Goal: Register for event/course

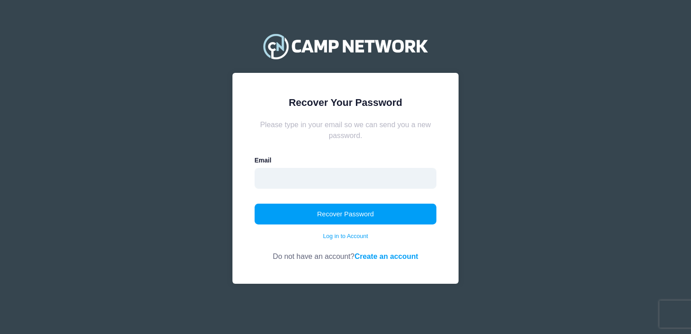
click at [272, 182] on input "email" at bounding box center [345, 178] width 182 height 21
type input "[PERSON_NAME][EMAIL_ADDRESS][PERSON_NAME][DOMAIN_NAME]"
click at [398, 254] on link "Create an account" at bounding box center [386, 256] width 64 height 8
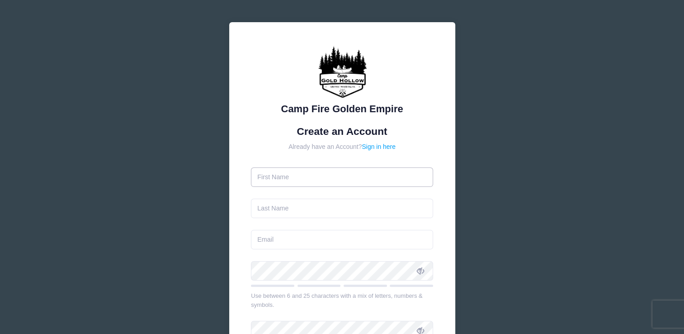
click at [263, 173] on input "text" at bounding box center [342, 176] width 182 height 19
type input "[PERSON_NAME]"
type input "anniegronau@gmail.com"
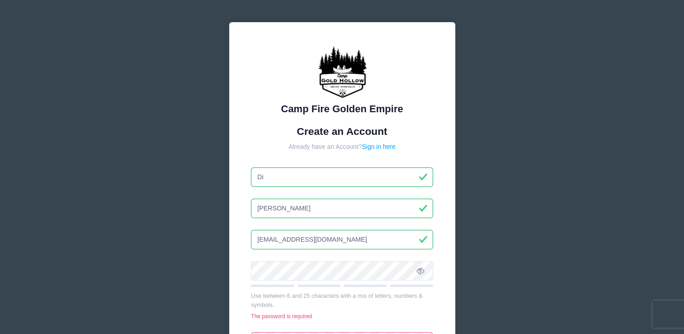
type input "D"
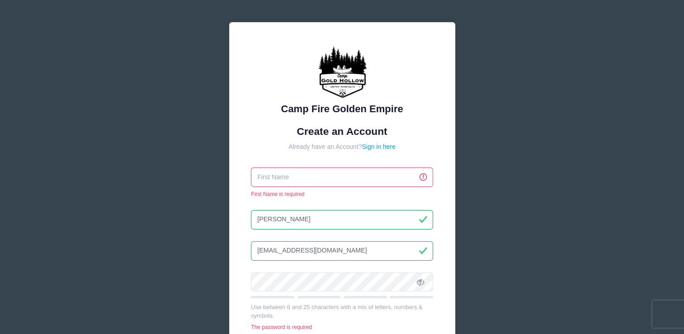
click at [297, 182] on input "text" at bounding box center [342, 176] width 182 height 19
type input "[PERSON_NAME]"
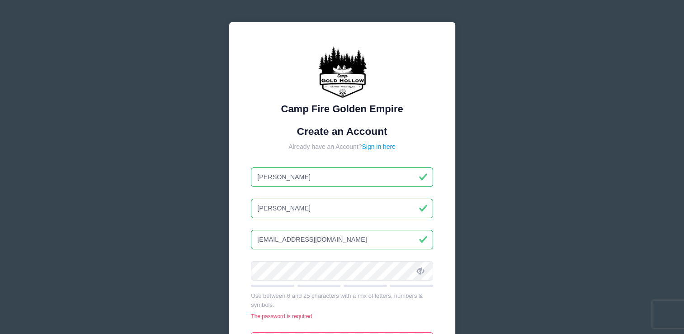
click at [288, 212] on input "[PERSON_NAME]" at bounding box center [342, 207] width 182 height 19
type input "D"
type input "Toomey"
click at [350, 235] on input "anniegronau@gmail.com" at bounding box center [342, 239] width 182 height 19
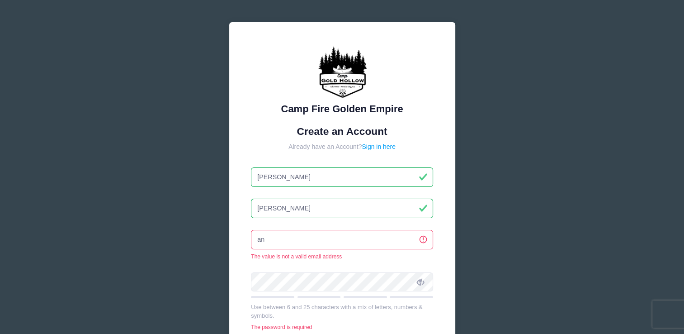
type input "a"
type input "diane.toomey@att.net"
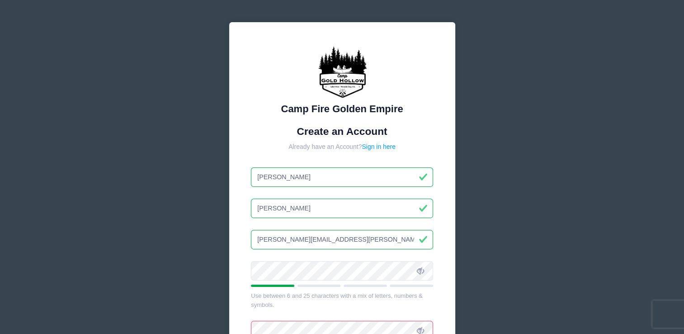
click at [421, 267] on icon at bounding box center [420, 270] width 7 height 7
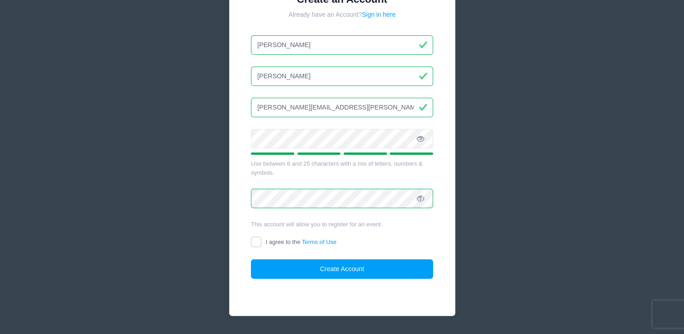
scroll to position [132, 0]
click at [258, 240] on input "I agree to the Terms of Use" at bounding box center [256, 241] width 10 height 10
checkbox input "true"
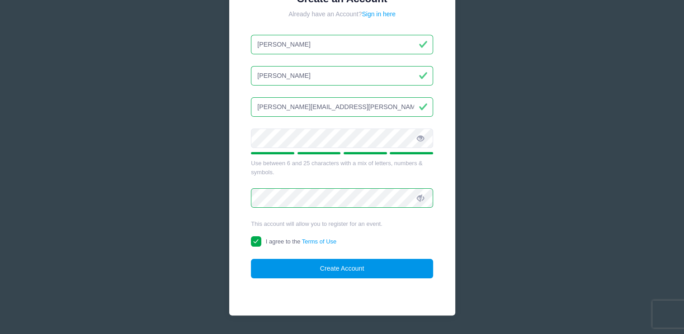
click at [315, 267] on button "Create Account" at bounding box center [342, 267] width 182 height 19
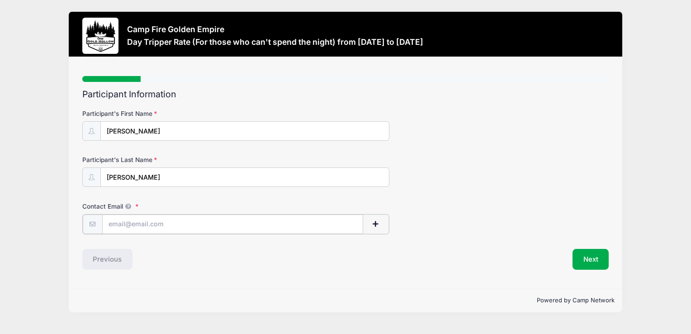
click at [124, 221] on input "Contact Email" at bounding box center [232, 223] width 261 height 19
drag, startPoint x: 417, startPoint y: 105, endPoint x: 423, endPoint y: 108, distance: 6.7
click at [417, 105] on div "Participant's First Name Diane Participant's Last Name Toomey Contact Email Con…" at bounding box center [345, 168] width 526 height 131
click at [127, 224] on input "Contact Email" at bounding box center [232, 223] width 261 height 19
type input "diane.toomey@att.net"
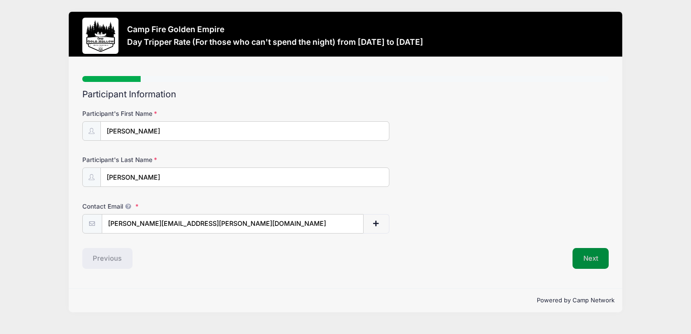
click at [579, 249] on button "Next" at bounding box center [590, 258] width 37 height 21
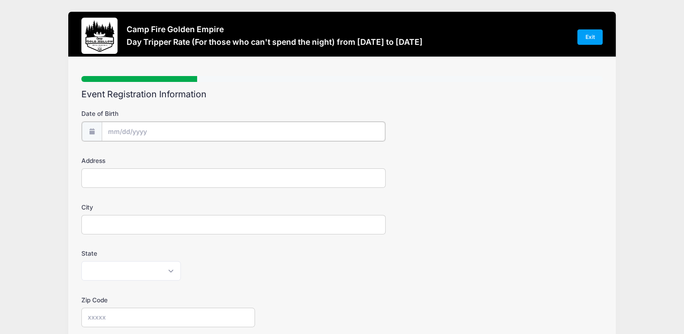
click at [122, 134] on input "Date of Birth" at bounding box center [243, 131] width 283 height 19
click at [197, 159] on span at bounding box center [197, 158] width 6 height 7
click at [197, 152] on span at bounding box center [197, 151] width 6 height 7
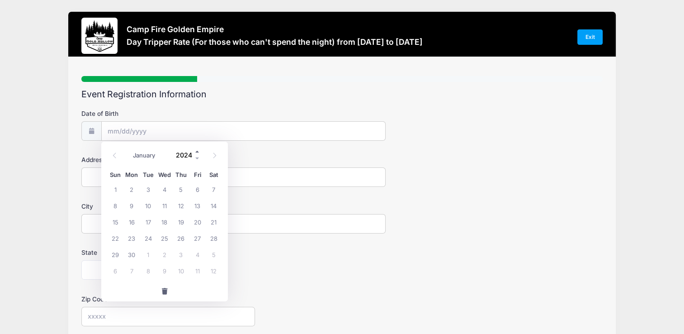
type input "2025"
drag, startPoint x: 264, startPoint y: 148, endPoint x: 281, endPoint y: 150, distance: 16.9
click at [266, 148] on form "Date of Birth Address City State Alabama Alaska American Samoa Arizona Arkansas…" at bounding box center [341, 302] width 521 height 387
click at [119, 129] on input "Date of Birth" at bounding box center [243, 131] width 283 height 19
click at [216, 154] on icon at bounding box center [214, 155] width 6 height 6
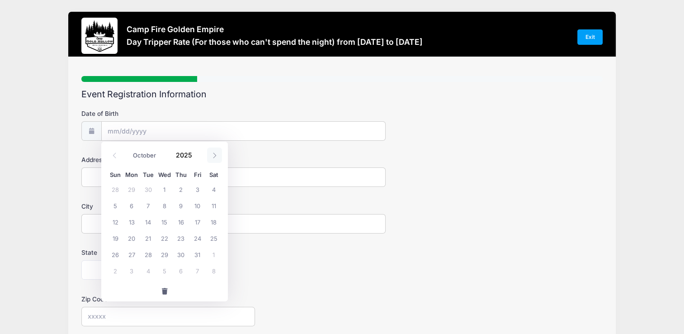
click at [216, 154] on icon at bounding box center [214, 155] width 6 height 6
select select "11"
click at [216, 154] on icon at bounding box center [214, 155] width 6 height 6
type input "2026"
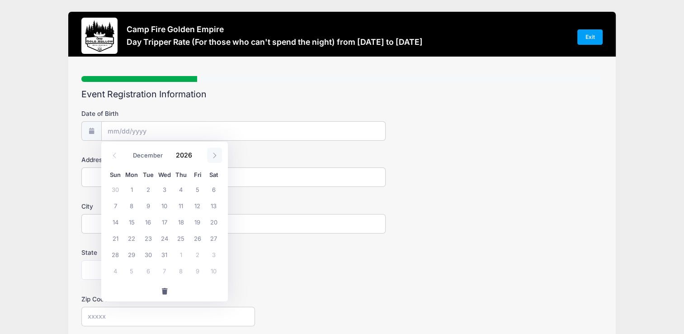
select select "0"
click at [210, 188] on span "3" at bounding box center [214, 189] width 16 height 16
type input "01/03/2026"
click at [152, 127] on input "01/03/2026" at bounding box center [243, 131] width 283 height 19
click at [146, 130] on input "01/03/2026" at bounding box center [243, 131] width 283 height 19
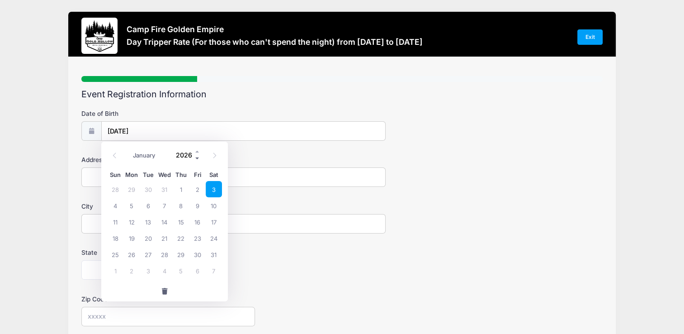
click at [197, 156] on span at bounding box center [197, 158] width 6 height 7
click at [194, 159] on span at bounding box center [197, 158] width 6 height 7
click at [194, 160] on span at bounding box center [197, 158] width 6 height 7
click at [195, 160] on span at bounding box center [197, 158] width 6 height 7
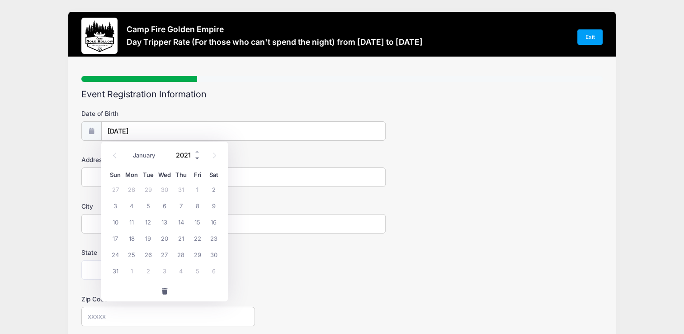
click at [195, 160] on span at bounding box center [197, 158] width 6 height 7
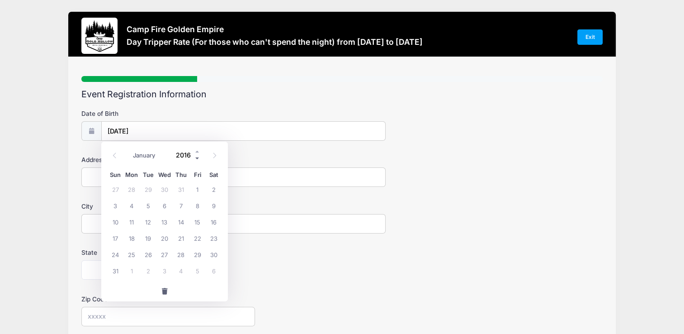
click at [195, 160] on span at bounding box center [197, 158] width 6 height 7
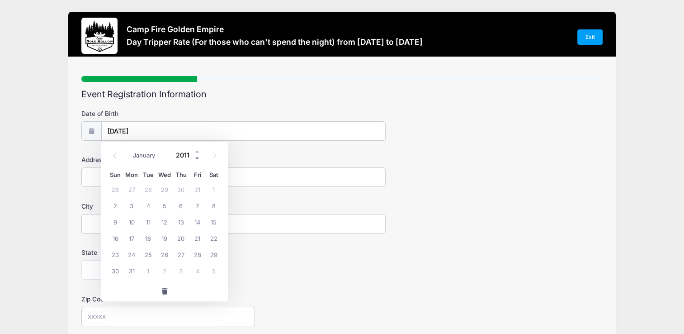
click at [195, 160] on span at bounding box center [197, 158] width 6 height 7
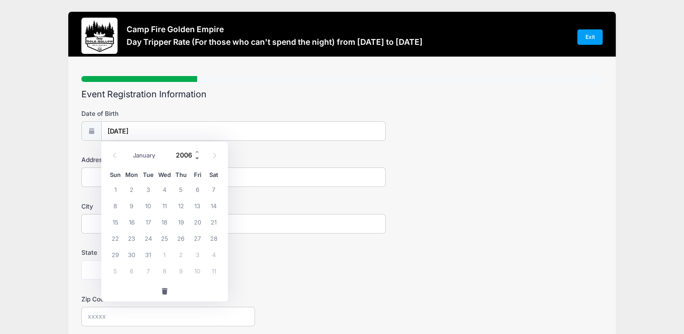
click at [195, 160] on span at bounding box center [197, 158] width 6 height 7
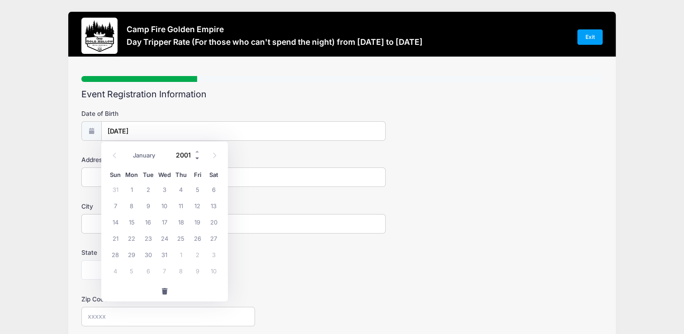
click at [195, 160] on span at bounding box center [197, 158] width 6 height 7
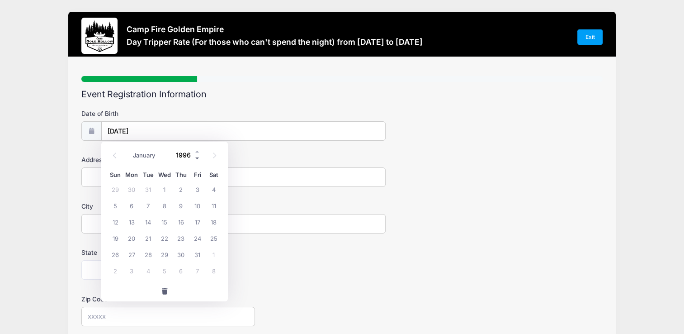
click at [195, 160] on span at bounding box center [197, 158] width 6 height 7
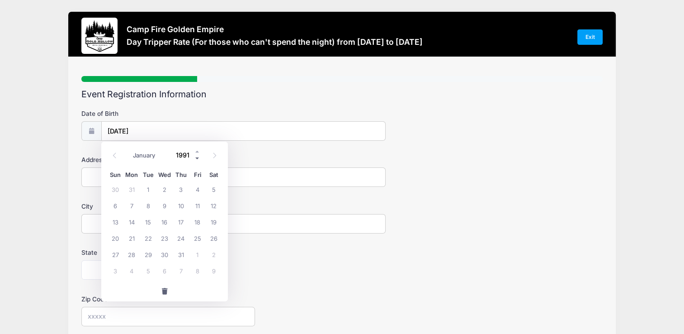
click at [195, 160] on span at bounding box center [197, 158] width 6 height 7
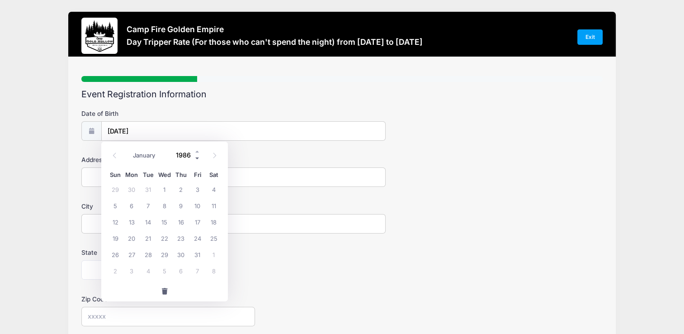
click at [195, 160] on span at bounding box center [197, 158] width 6 height 7
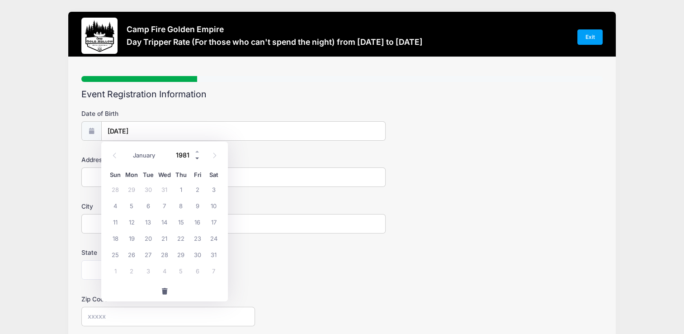
click at [195, 160] on span at bounding box center [197, 158] width 6 height 7
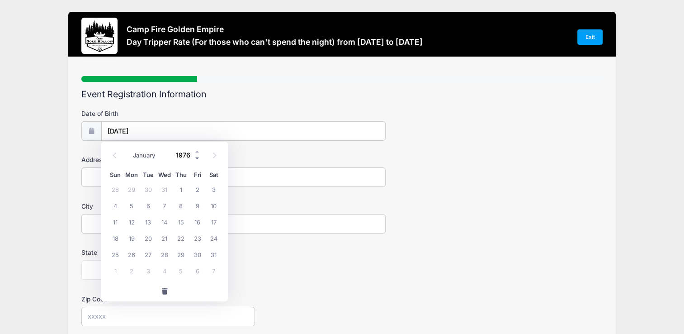
click at [195, 160] on span at bounding box center [197, 158] width 6 height 7
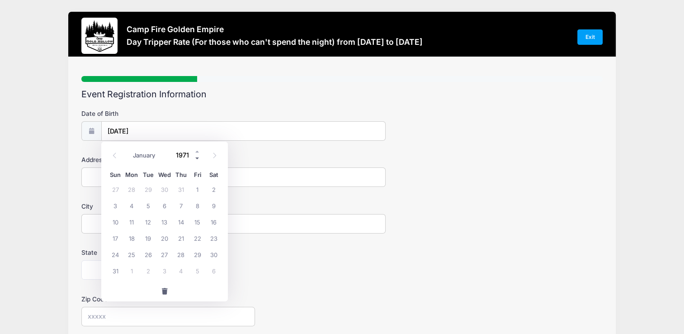
click at [195, 160] on span at bounding box center [197, 158] width 6 height 7
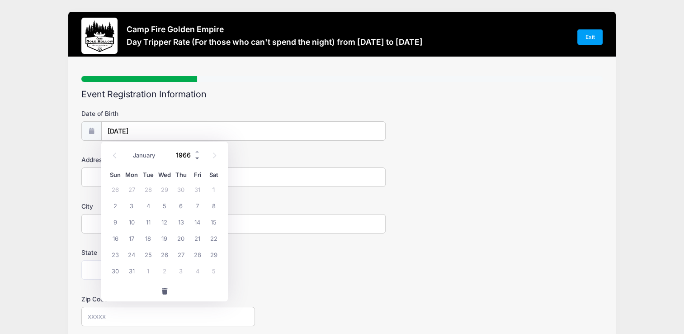
click at [195, 160] on span at bounding box center [197, 158] width 6 height 7
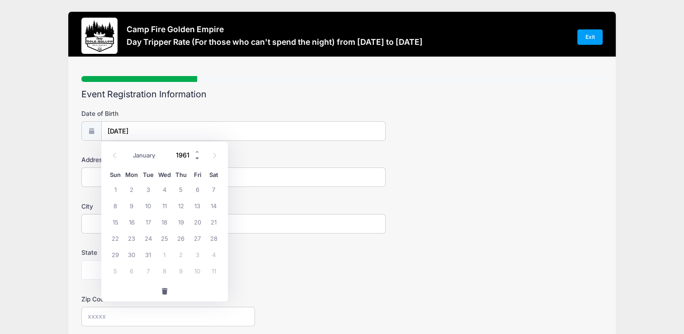
click at [195, 160] on span at bounding box center [197, 158] width 6 height 7
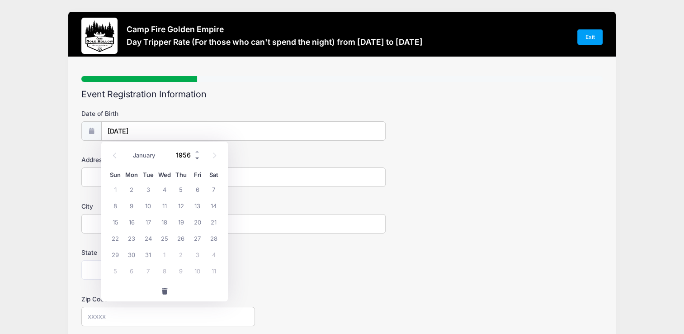
click at [195, 160] on span at bounding box center [197, 158] width 6 height 7
click at [195, 159] on span at bounding box center [197, 158] width 6 height 7
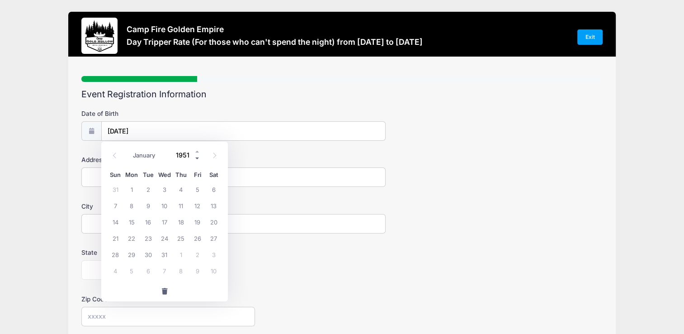
click at [195, 159] on span at bounding box center [197, 158] width 6 height 7
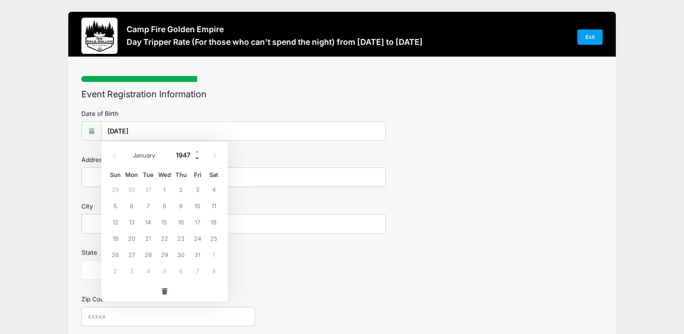
type input "1946"
click at [179, 185] on span "3" at bounding box center [181, 189] width 16 height 16
type input "01/03/1946"
click at [88, 177] on input "Address" at bounding box center [233, 176] width 304 height 19
type input "1203 Melville Sq, #115"
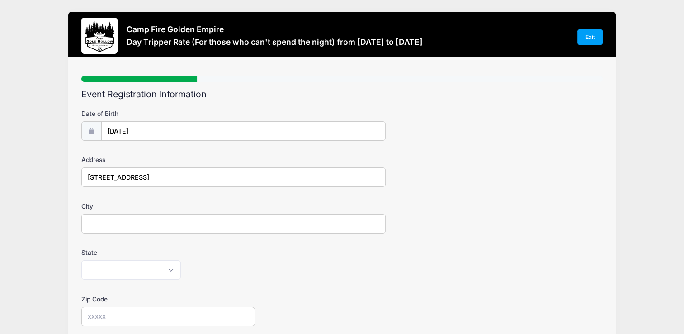
type input "Richmond"
type input "94804"
click at [170, 268] on select "Alabama Alaska American Samoa Arizona Arkansas Armed Forces Africa Armed Forces…" at bounding box center [130, 269] width 99 height 19
select select "CA"
click at [81, 260] on select "Alabama Alaska American Samoa Arizona Arkansas Armed Forces Africa Armed Forces…" at bounding box center [130, 269] width 99 height 19
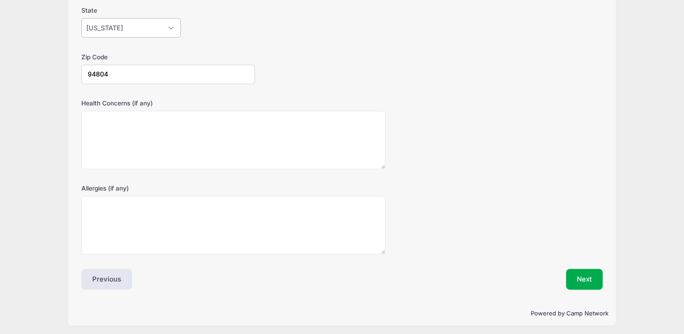
scroll to position [243, 0]
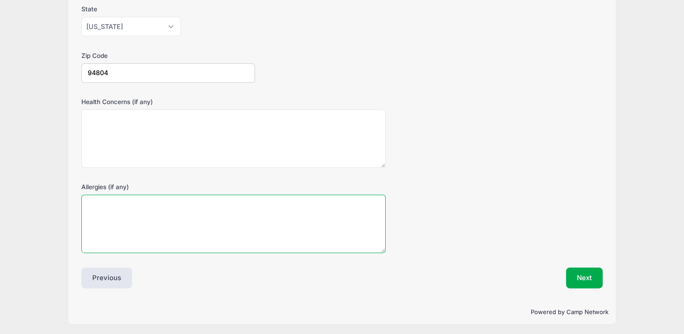
click at [102, 200] on textarea "Allergies (if any)" at bounding box center [233, 223] width 304 height 58
type textarea "Sulfa drugs"
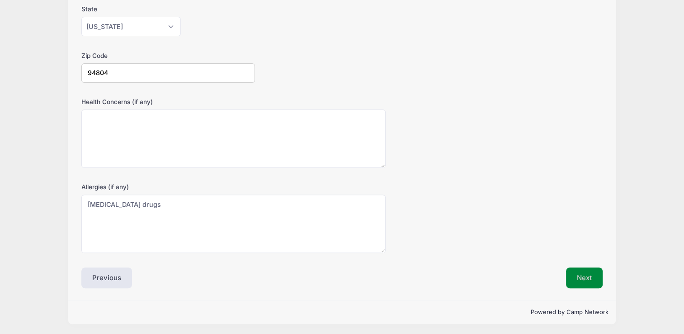
click at [584, 278] on button "Next" at bounding box center [584, 277] width 37 height 21
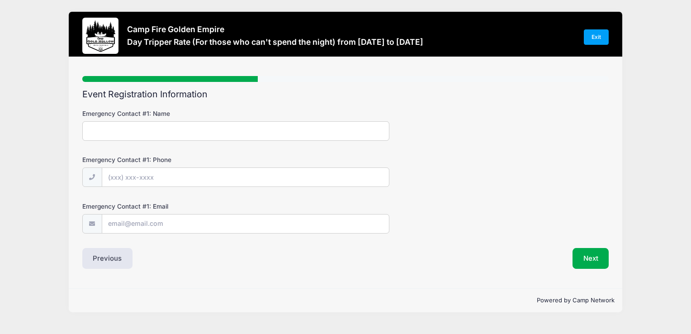
scroll to position [0, 0]
click at [107, 127] on input "Emergency Contact #1: Name" at bounding box center [235, 130] width 307 height 19
type input "Marilyn Timm"
click at [112, 173] on input "Emergency Contact #1: Phone" at bounding box center [245, 177] width 287 height 19
type input "(415) 302-6040"
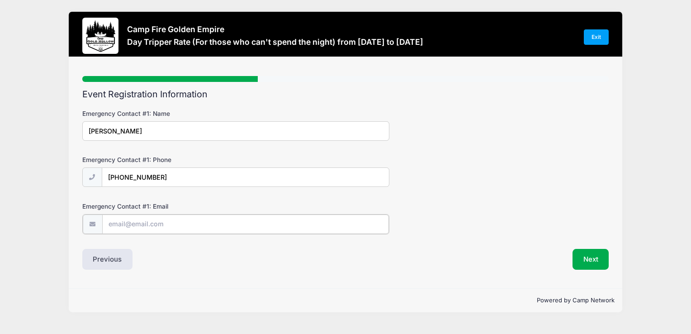
click at [108, 224] on input "Emergency Contact #1: Email" at bounding box center [245, 223] width 287 height 19
type input "m.tims@sbcglobal.net"
drag, startPoint x: 132, startPoint y: 129, endPoint x: 155, endPoint y: 106, distance: 32.9
click at [133, 127] on input "Marilyn Timm" at bounding box center [235, 130] width 307 height 19
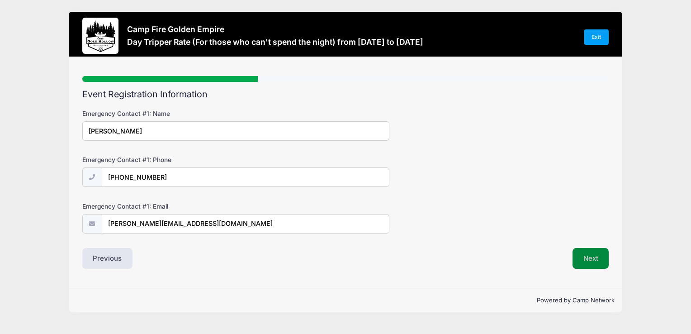
type input "Marilyn Tims"
click at [589, 250] on button "Next" at bounding box center [590, 258] width 37 height 21
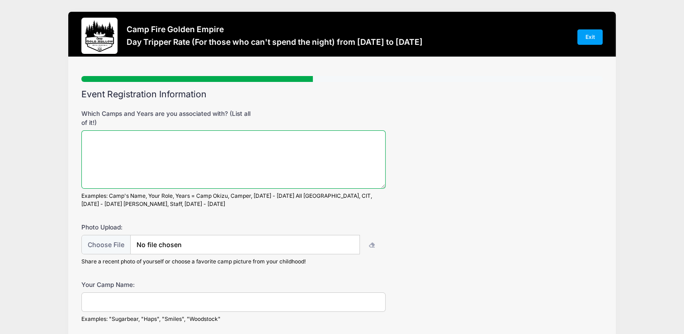
click at [90, 132] on textarea "Which Camps and Years are you associated with? (List all of it!)" at bounding box center [233, 159] width 304 height 58
type textarea "Gold Hollow 1959 1960"
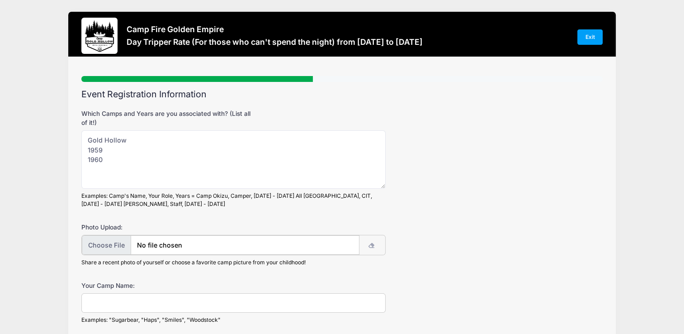
click at [105, 245] on input "file" at bounding box center [220, 244] width 277 height 19
type input "C:\fakepath\Buster44.jpg"
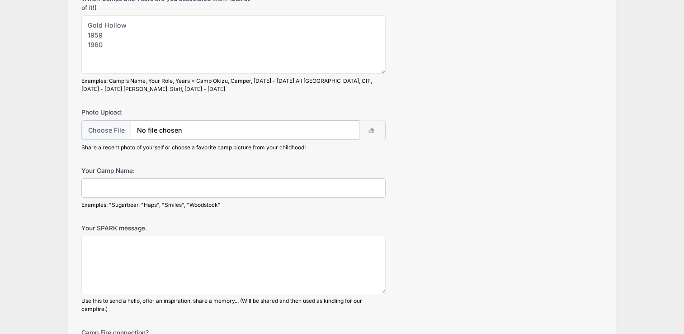
scroll to position [127, 0]
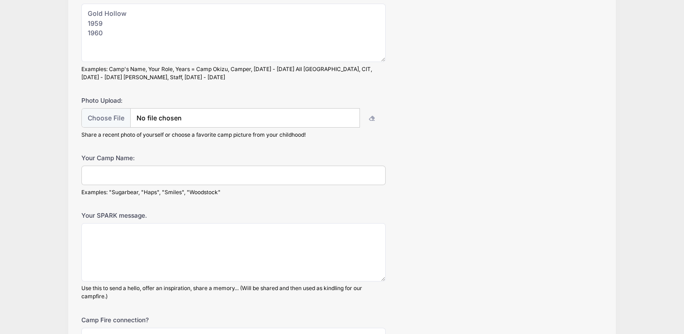
click at [108, 170] on input "Your Camp Name:" at bounding box center [233, 174] width 304 height 19
type input "S"
type input "DIdn't havae one"
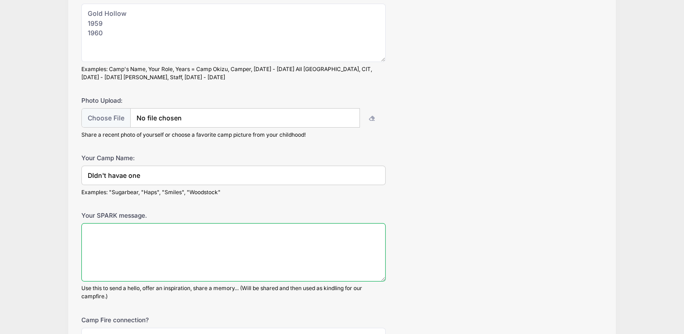
click at [108, 224] on textarea "Your SPARK message." at bounding box center [233, 252] width 304 height 58
type textarea "Have no idea what that means."
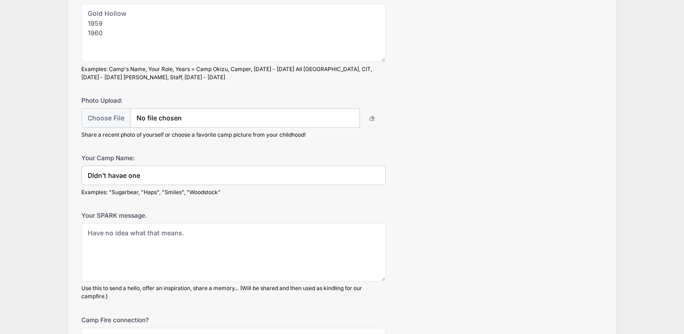
click at [123, 173] on input "DIdn't havae one" at bounding box center [233, 174] width 304 height 19
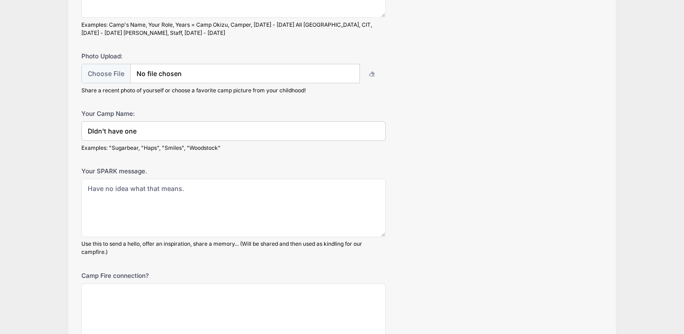
scroll to position [174, 0]
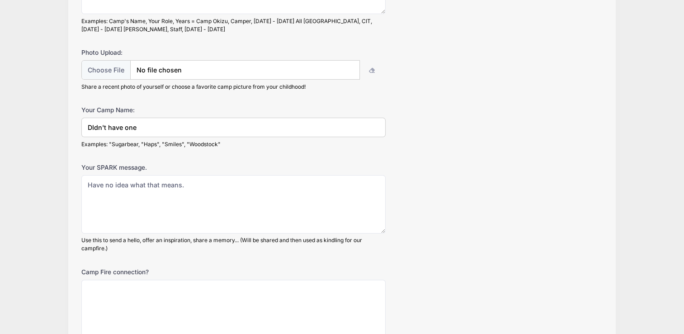
type input "DIdn't have one"
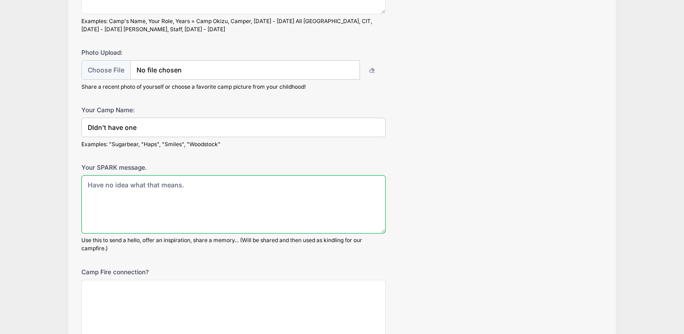
click at [206, 183] on textarea "Have no idea what that means." at bounding box center [233, 204] width 304 height 58
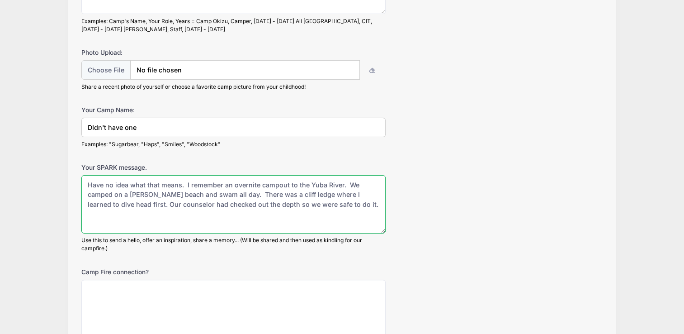
click at [258, 183] on textarea "Have no idea what that means. I remember an overnite campout to the Yuba River.…" at bounding box center [233, 204] width 304 height 58
click at [258, 184] on textarea "Have no idea what that means. I remember an overnite campout to the Yuba River.…" at bounding box center [233, 204] width 304 height 58
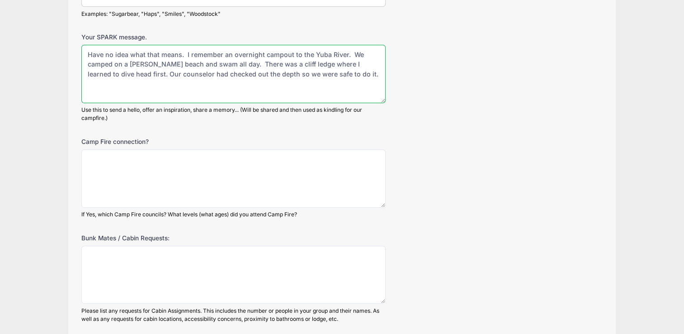
scroll to position [307, 0]
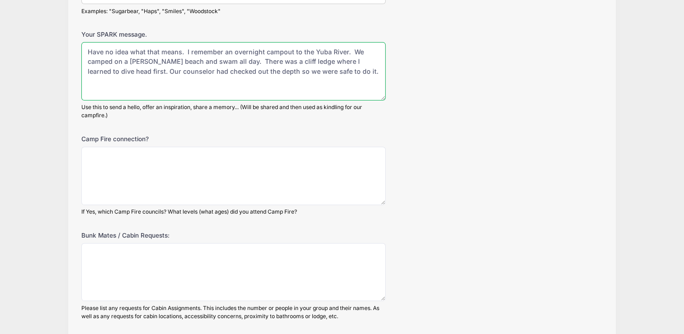
type textarea "Have no idea what that means. I remember an overnight campout to the Yuba River…"
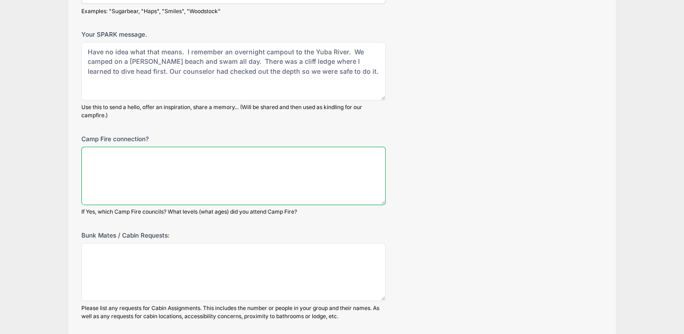
drag, startPoint x: 110, startPoint y: 157, endPoint x: 211, endPoint y: 130, distance: 104.8
click at [111, 156] on textarea "Camp Fire connection?" at bounding box center [233, 175] width 304 height 58
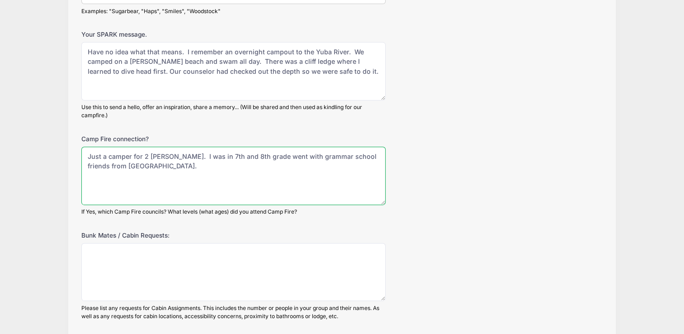
type textarea "Just a camper for 2 summers. I was in 7th and 8th grade went with grammar schoo…"
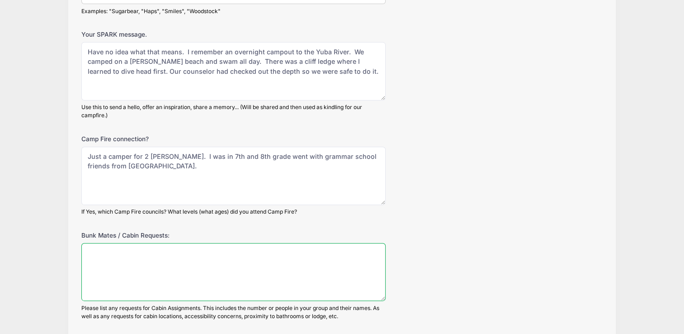
click at [108, 250] on textarea "Bunk Mates / Cabin Requests:" at bounding box center [233, 272] width 304 height 58
type textarea "Just going for a day."
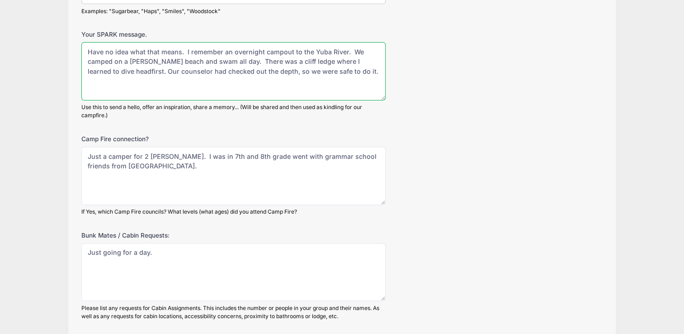
click at [333, 71] on textarea "Have no idea what that means. I remember an overnight campout to the Yuba River…" at bounding box center [233, 71] width 304 height 58
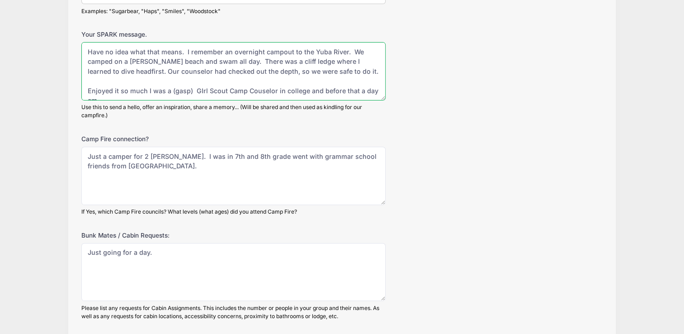
scroll to position [4, 0]
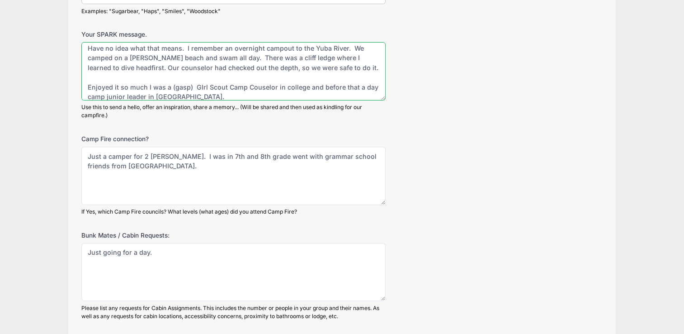
click at [145, 84] on textarea "Have no idea what that means. I remember an overnight campout to the Yuba River…" at bounding box center [233, 71] width 304 height 58
click at [178, 86] on textarea "Have no idea what that means. I remember an overnight campout to the Yuba River…" at bounding box center [233, 71] width 304 height 58
click at [174, 82] on textarea "Have no idea what that means. I remember an overnight campout to the Yuba River…" at bounding box center [233, 71] width 304 height 58
click at [177, 82] on textarea "Have no idea what that means. I remember an overnight campout to the Yuba River…" at bounding box center [233, 71] width 304 height 58
click at [305, 84] on textarea "Have no idea what that means. I remember an overnight campout to the Yuba River…" at bounding box center [233, 71] width 304 height 58
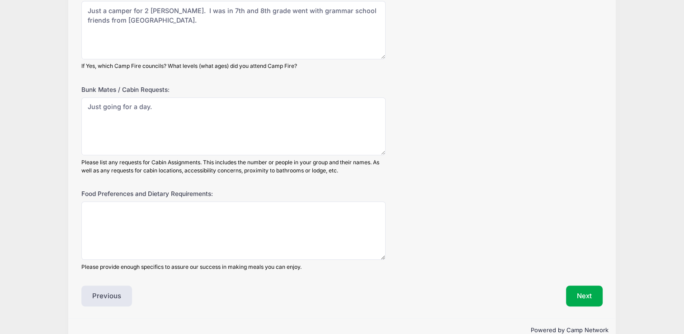
scroll to position [471, 0]
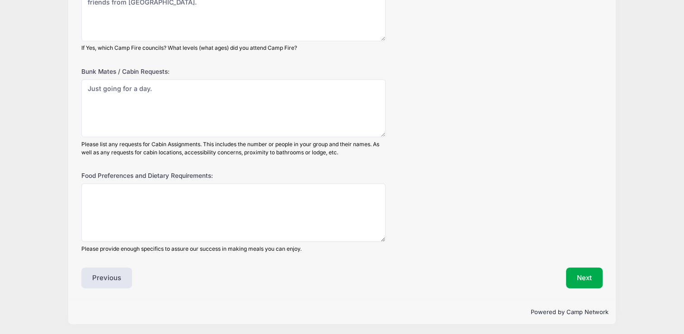
type textarea "Have no idea what that means. I remember an overnight campout to the Yuba River…"
click at [106, 190] on textarea "Food Preferences and Dietary Requirements:" at bounding box center [233, 212] width 304 height 58
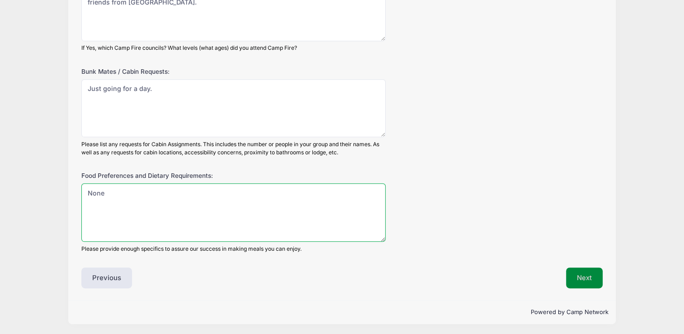
type textarea "None"
click at [589, 276] on button "Next" at bounding box center [584, 277] width 37 height 21
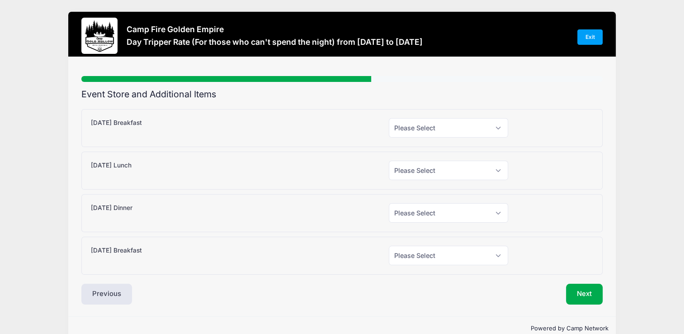
scroll to position [0, 0]
click at [498, 128] on select "Please Select Yes (+$10.00) No" at bounding box center [448, 127] width 119 height 19
select select "1"
click at [389, 118] on select "Please Select Yes (+$10.00) No" at bounding box center [448, 127] width 119 height 19
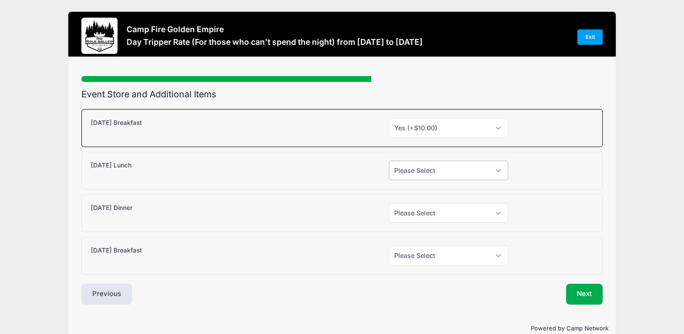
click at [495, 169] on select "Please Select Yes (+$15.00) No" at bounding box center [448, 169] width 119 height 19
select select "1"
click at [389, 160] on select "Please Select Yes (+$15.00) No" at bounding box center [448, 169] width 119 height 19
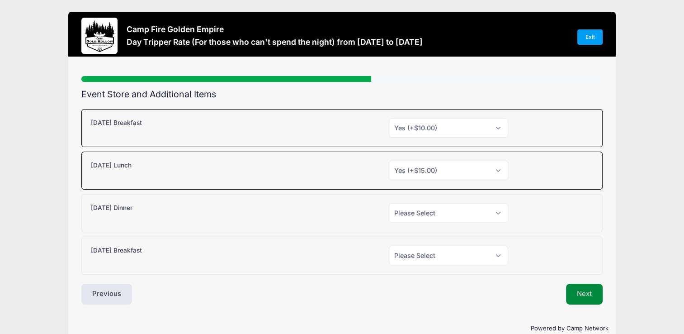
click at [583, 293] on button "Next" at bounding box center [584, 293] width 37 height 21
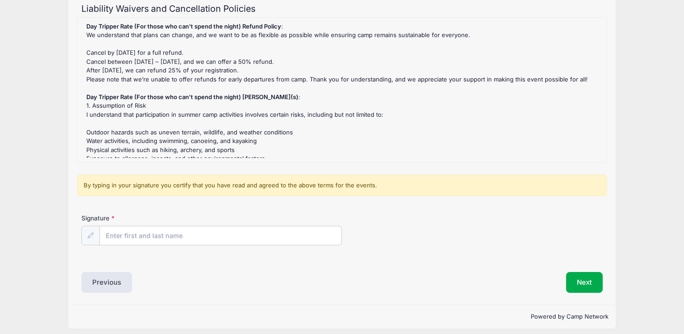
scroll to position [88, 0]
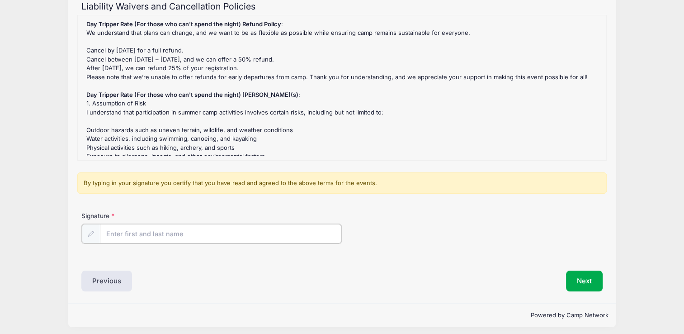
click at [119, 232] on input "Signature" at bounding box center [220, 233] width 241 height 19
type input "Diane Patricia Toomey"
click at [581, 279] on button "Next" at bounding box center [584, 279] width 37 height 21
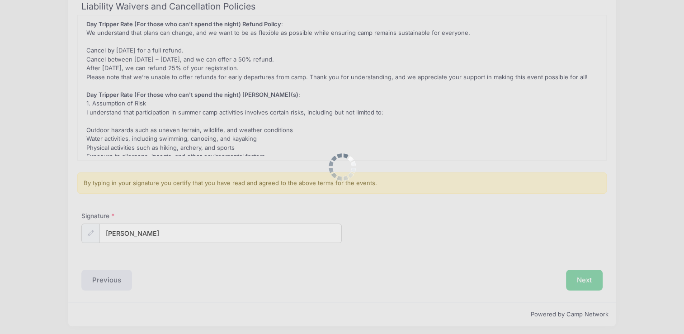
scroll to position [0, 0]
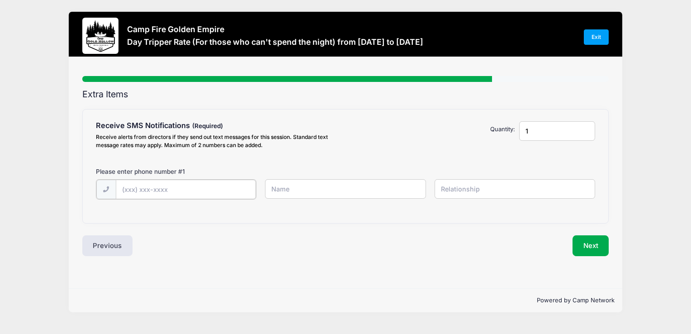
click at [181, 183] on input "text" at bounding box center [186, 188] width 140 height 19
type input "(510) 708-2897"
click at [305, 191] on input "text" at bounding box center [345, 188] width 160 height 19
type input "[PERSON_NAME]"
click at [467, 186] on input "text" at bounding box center [514, 188] width 160 height 19
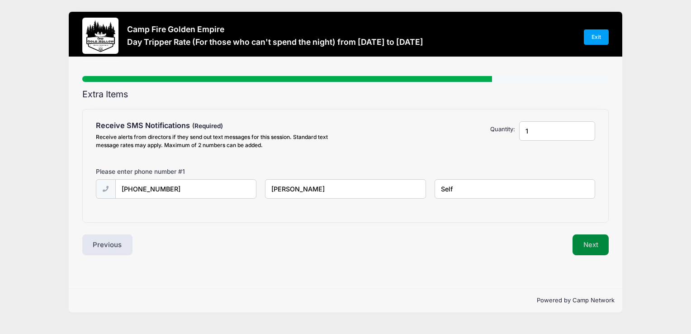
type input "Self"
click at [584, 244] on button "Next" at bounding box center [590, 244] width 37 height 21
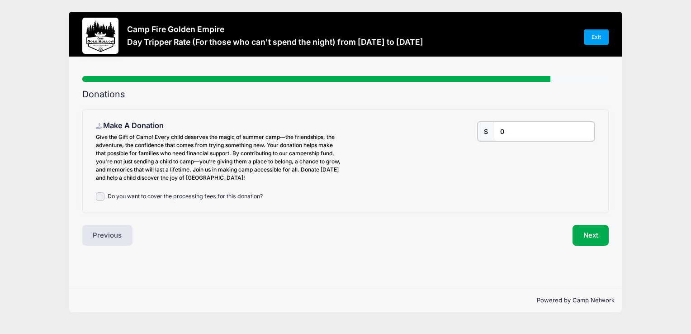
click at [512, 126] on input "0" at bounding box center [543, 131] width 101 height 19
type input "10"
click at [99, 194] on input "Do you want to cover the processing fees for this donation?" at bounding box center [100, 196] width 9 height 9
checkbox input "true"
click at [591, 235] on button "Next" at bounding box center [590, 235] width 37 height 21
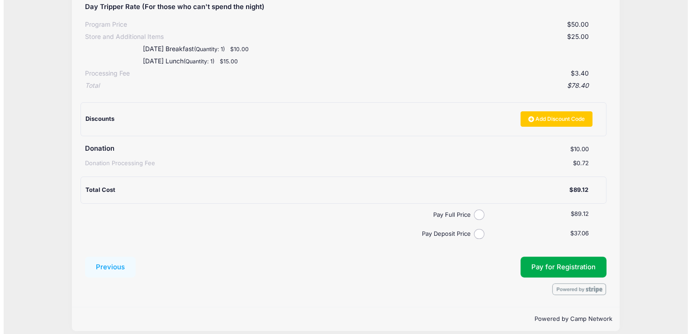
scroll to position [183, 0]
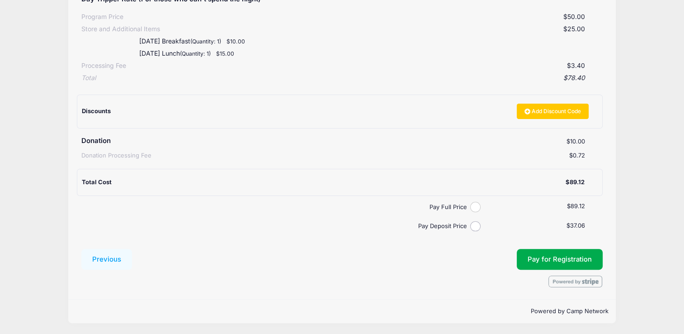
click at [474, 208] on input "Pay Full Price" at bounding box center [475, 207] width 10 height 10
radio input "true"
click at [550, 263] on button "Pay for Registration" at bounding box center [560, 259] width 86 height 21
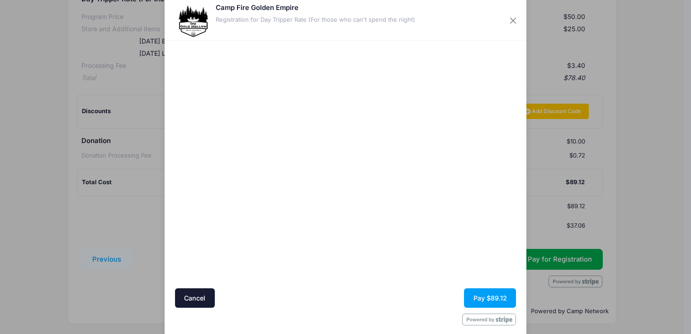
scroll to position [29, 0]
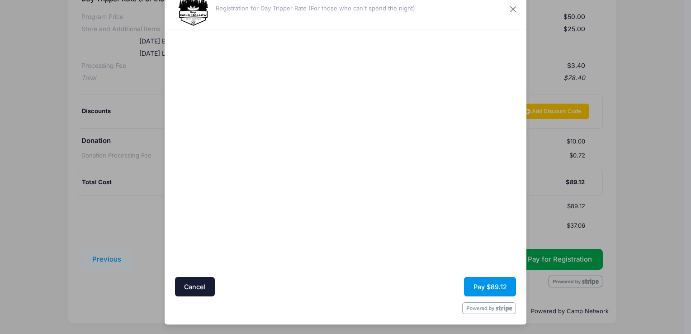
click at [490, 286] on button "Pay $89.12" at bounding box center [490, 286] width 52 height 19
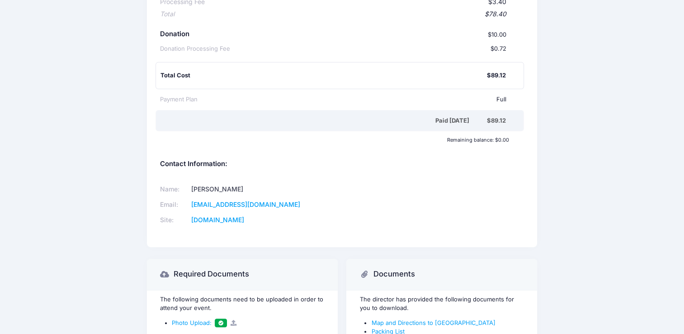
scroll to position [341, 0]
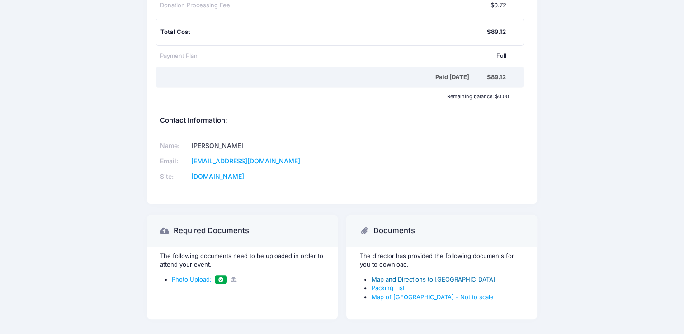
click at [472, 275] on link "Map and Directions to Camp Gold Hollow" at bounding box center [433, 278] width 124 height 7
click at [399, 293] on link "Map of Gold Hollow Camp - Not to scale" at bounding box center [432, 296] width 122 height 7
click at [390, 284] on link "Packing List" at bounding box center [387, 287] width 33 height 7
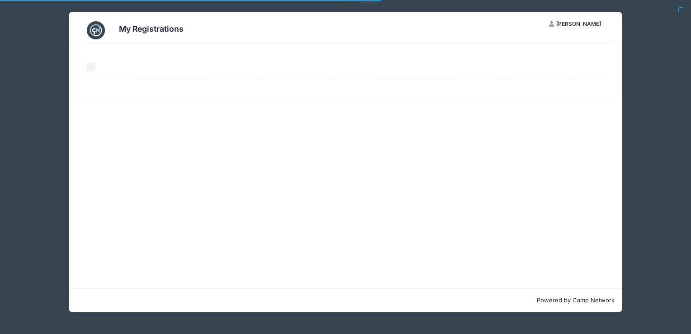
select select "50"
